Goal: Information Seeking & Learning: Compare options

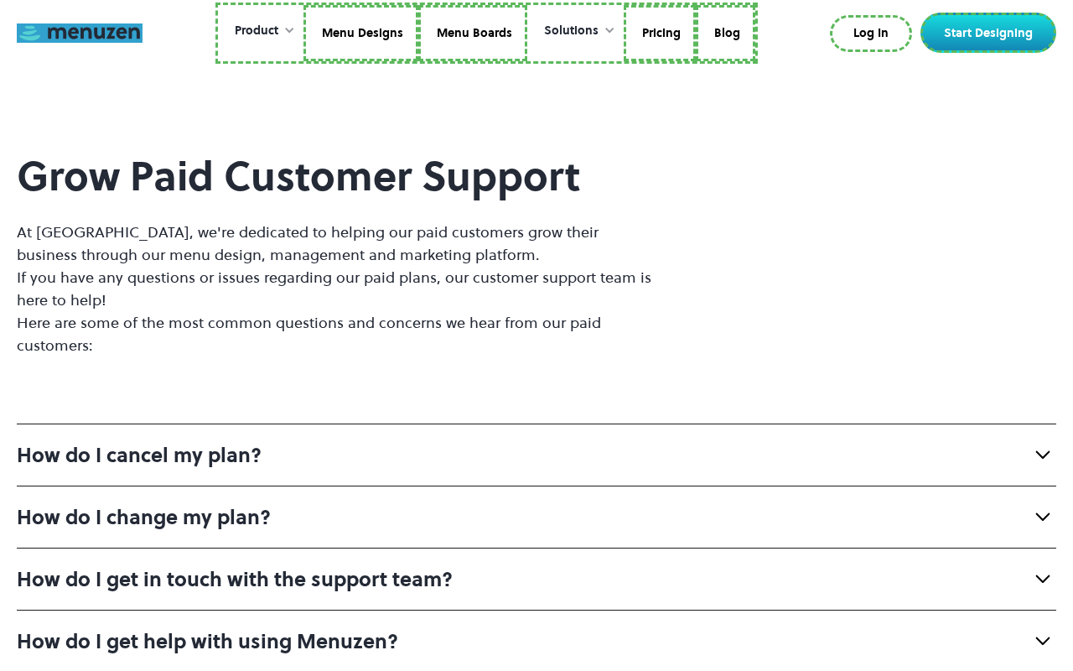
click at [80, 33] on link at bounding box center [80, 32] width 126 height 19
click at [470, 33] on link "Menu Boards" at bounding box center [475, 33] width 109 height 57
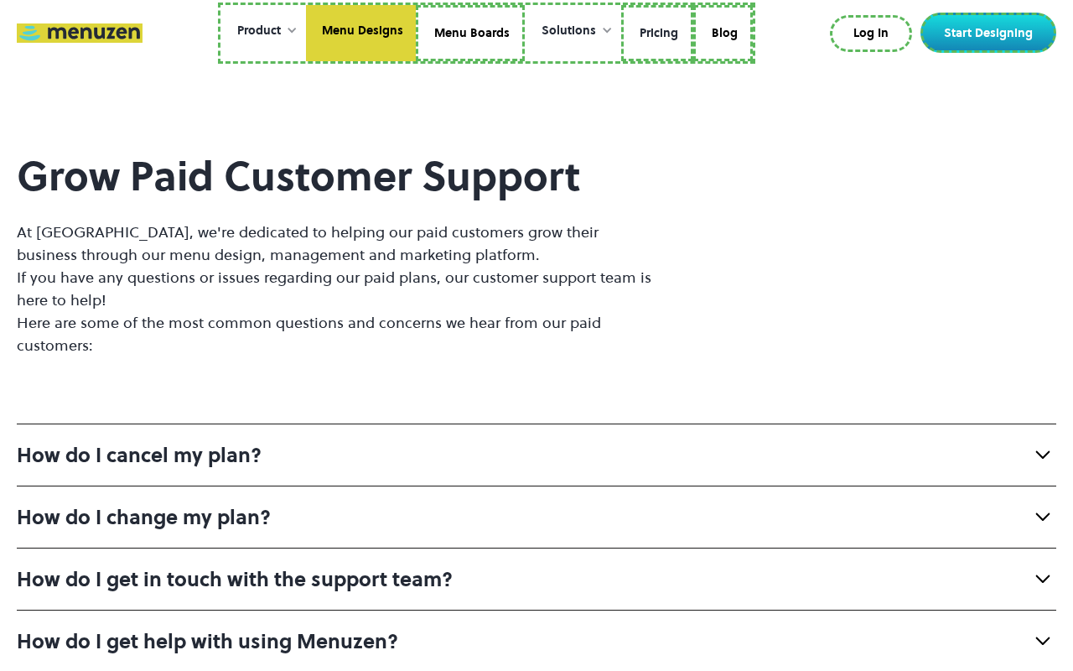
click at [653, 33] on link "Pricing" at bounding box center [657, 33] width 72 height 57
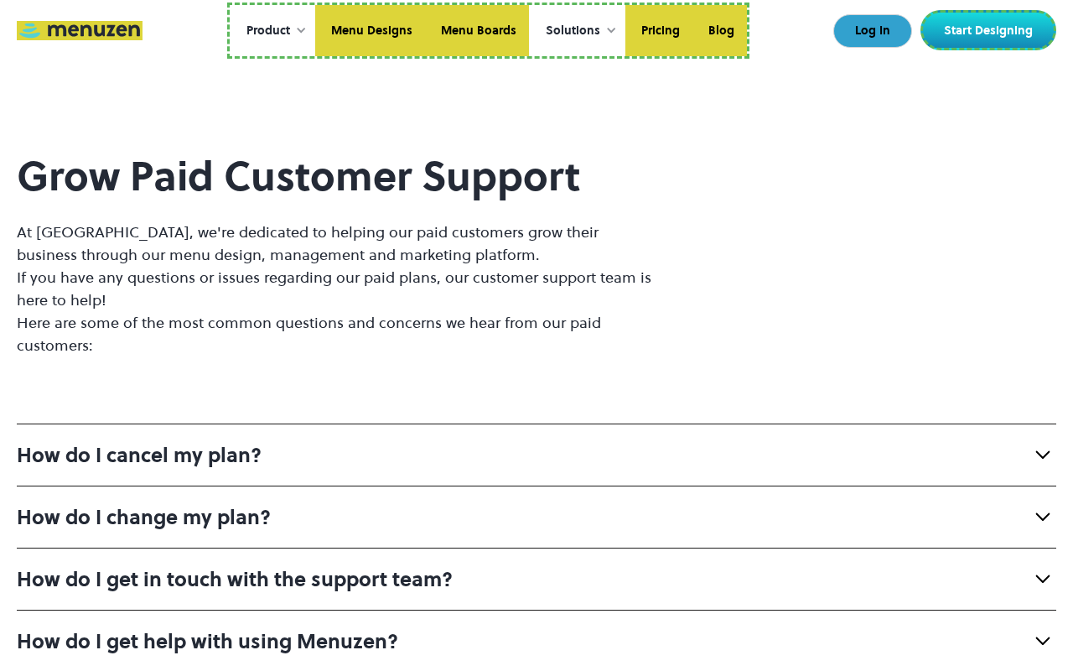
click at [874, 31] on link "Log In" at bounding box center [872, 31] width 79 height 34
